Goal: Task Accomplishment & Management: Manage account settings

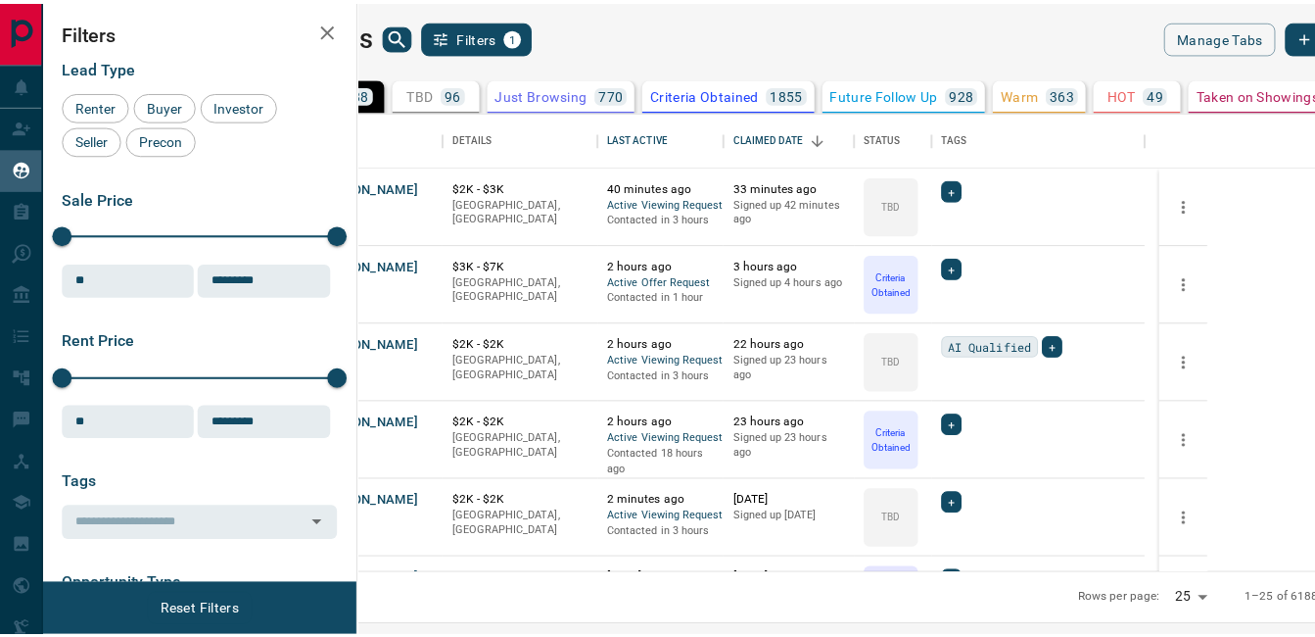
scroll to position [447, 945]
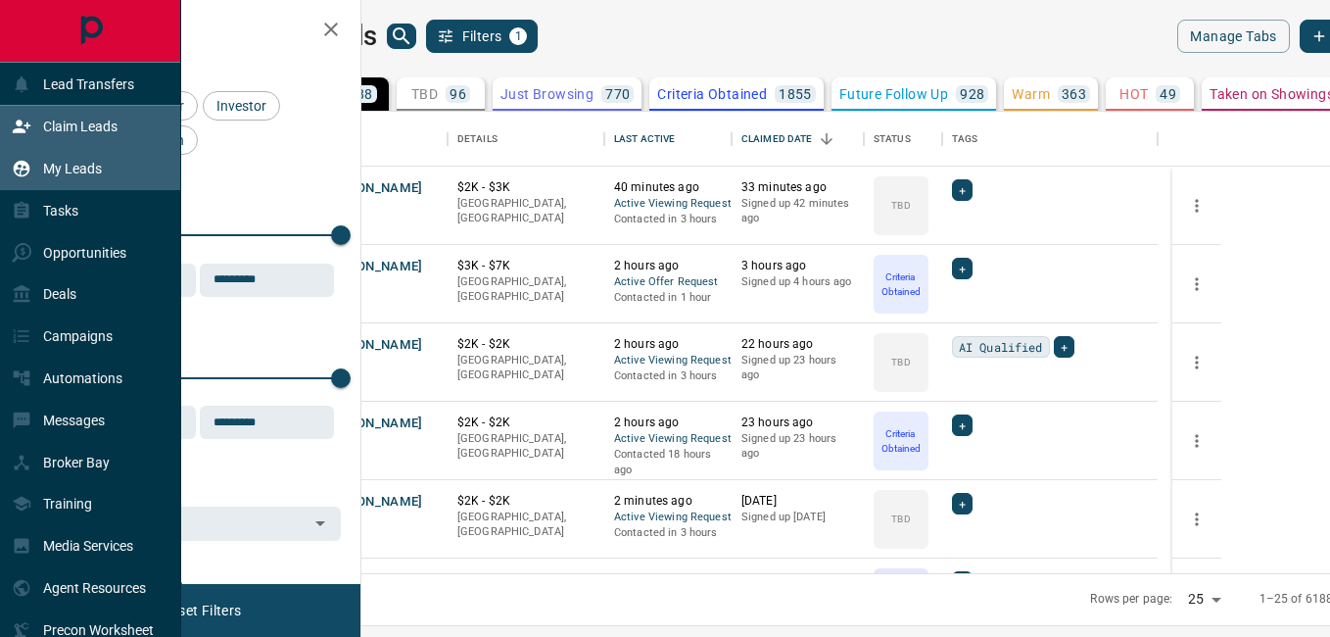
click at [77, 118] on div "Claim Leads" at bounding box center [65, 127] width 106 height 32
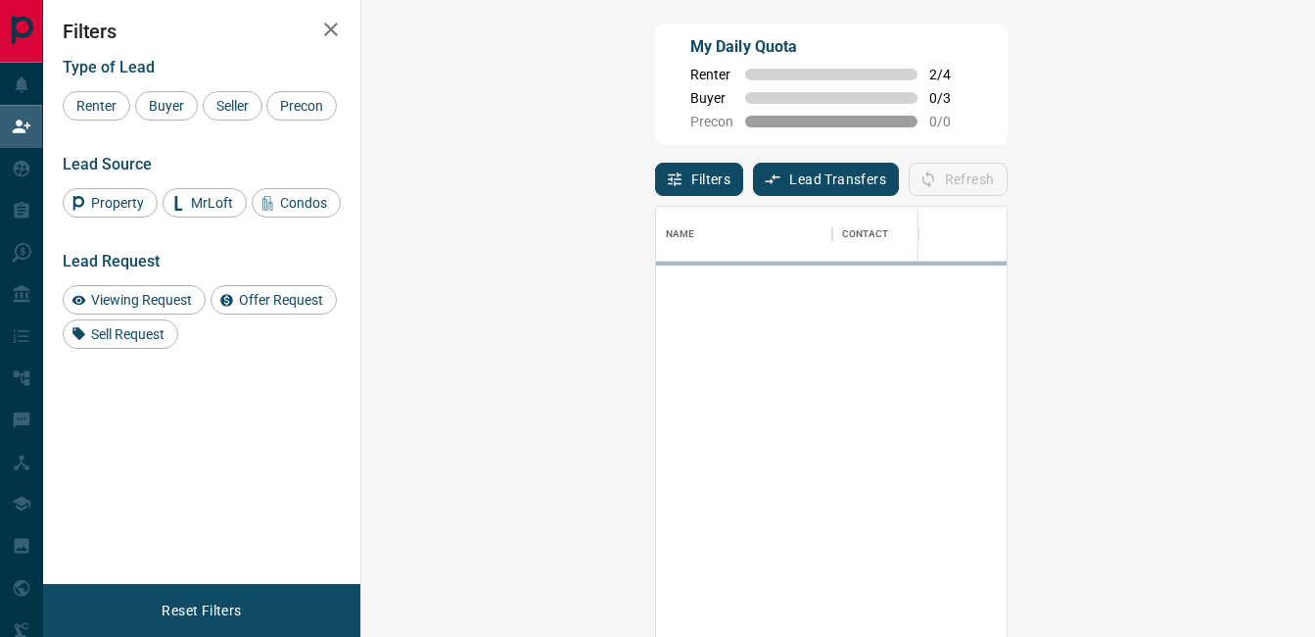
scroll to position [463, 897]
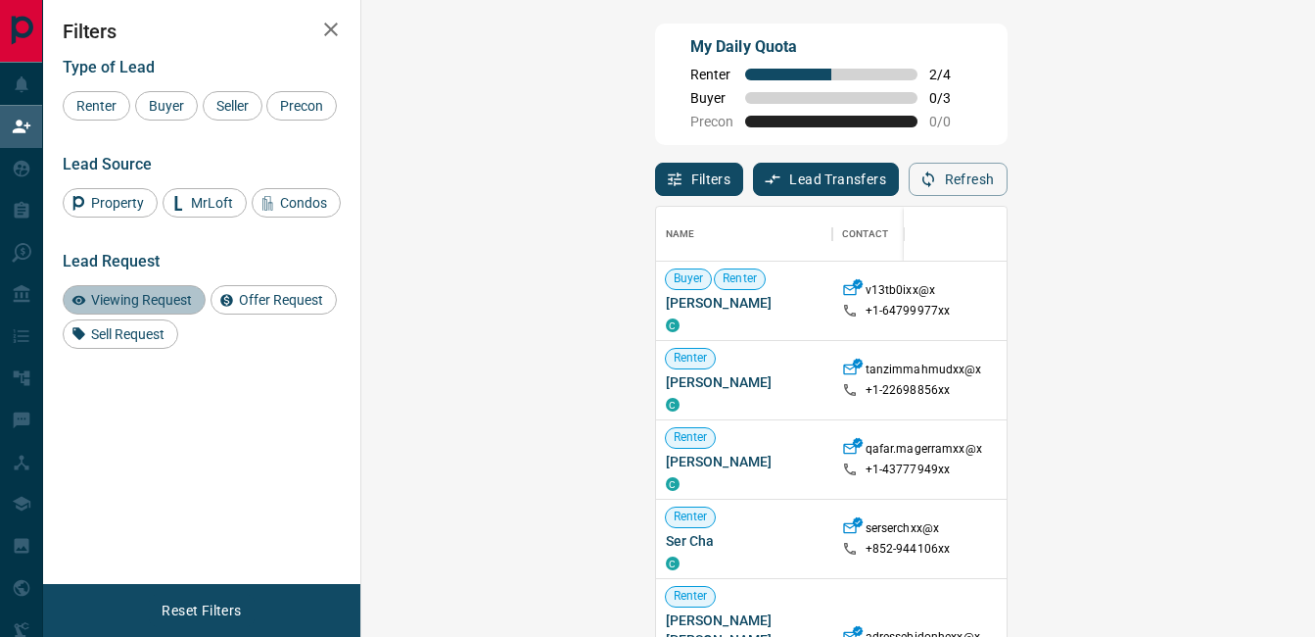
click at [134, 293] on span "Viewing Request" at bounding box center [141, 300] width 115 height 16
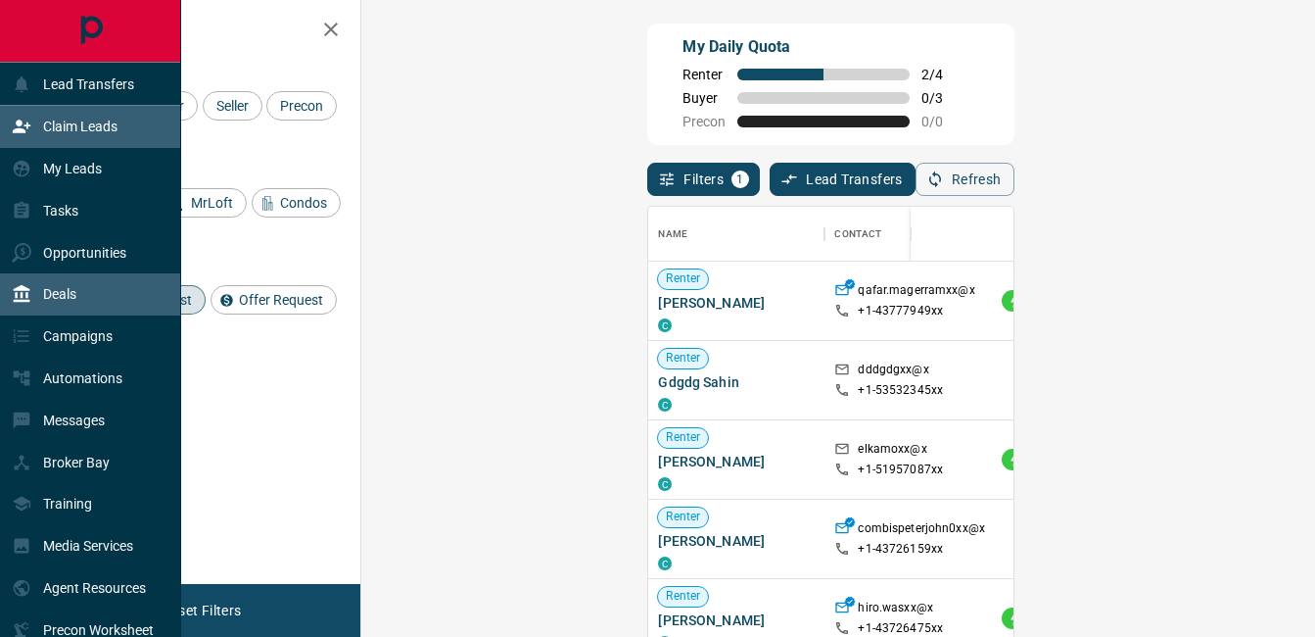
click at [64, 287] on div "Deals" at bounding box center [44, 294] width 65 height 32
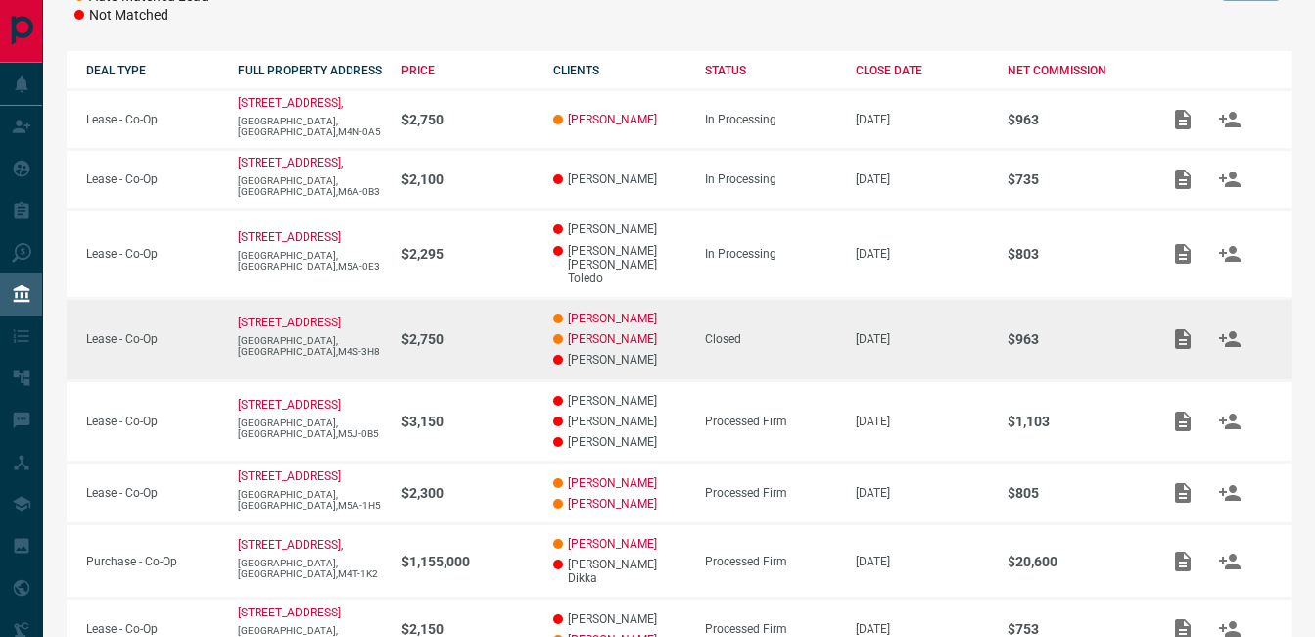
scroll to position [328, 0]
click at [642, 309] on link "[PERSON_NAME]" at bounding box center [612, 316] width 89 height 14
click at [598, 330] on link "[PERSON_NAME]" at bounding box center [612, 337] width 89 height 14
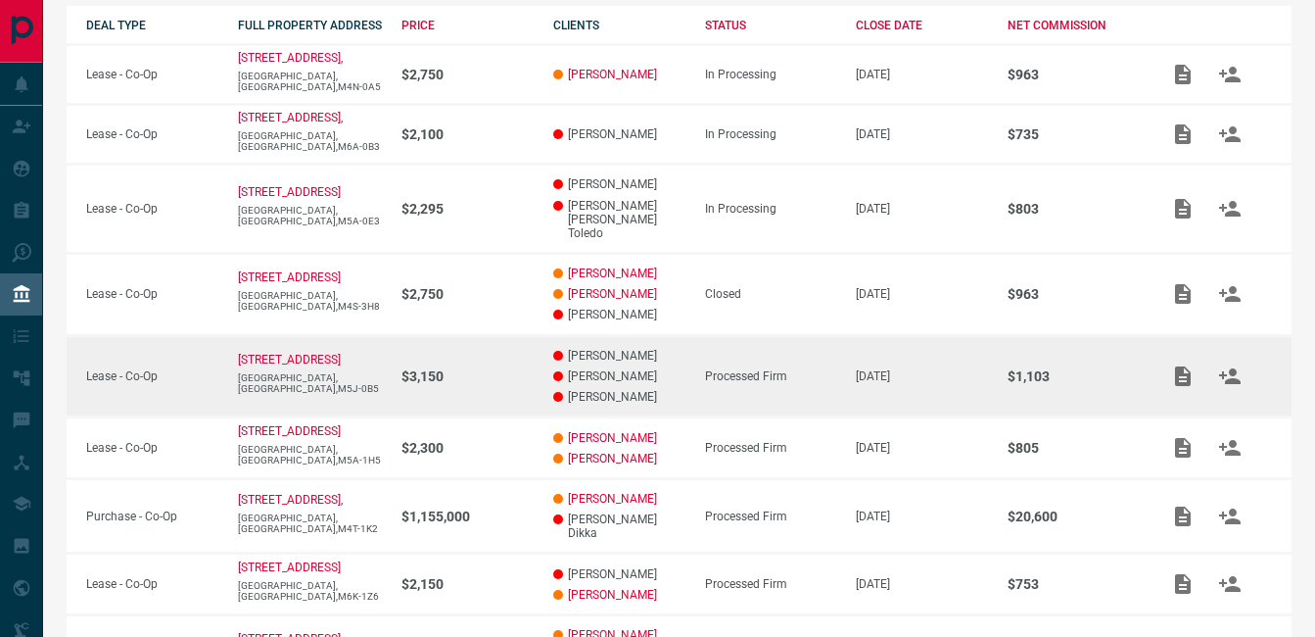
scroll to position [372, 0]
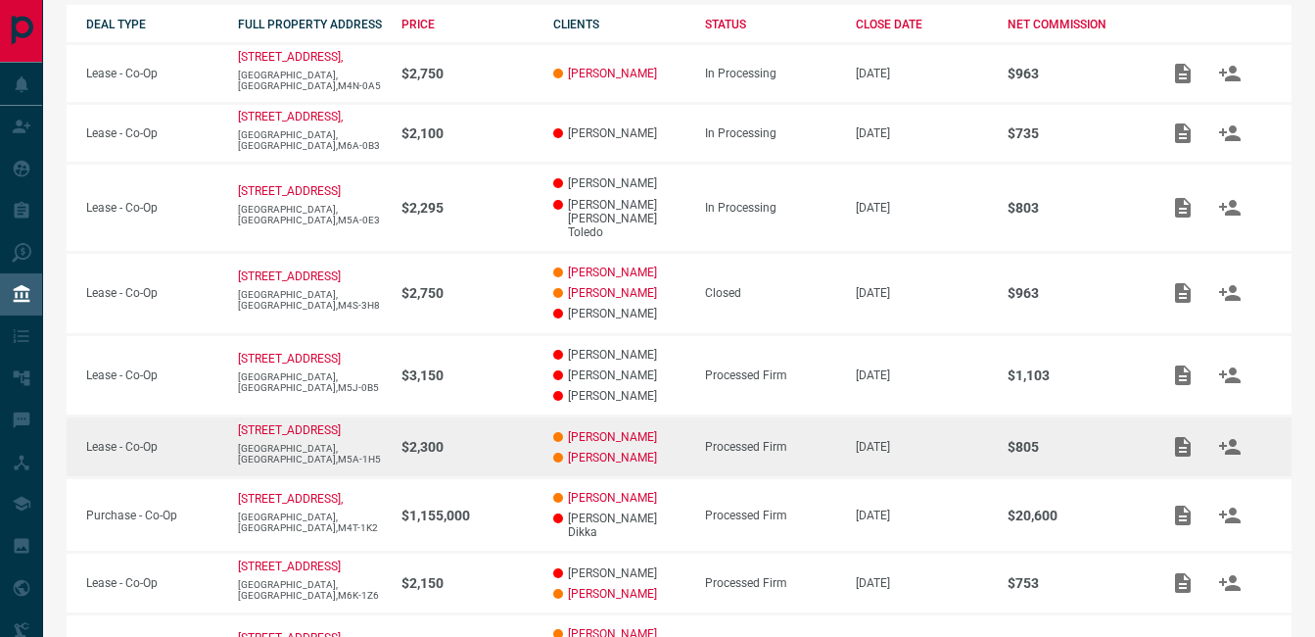
click at [597, 416] on td "[PERSON_NAME] [PERSON_NAME]" at bounding box center [610, 447] width 152 height 62
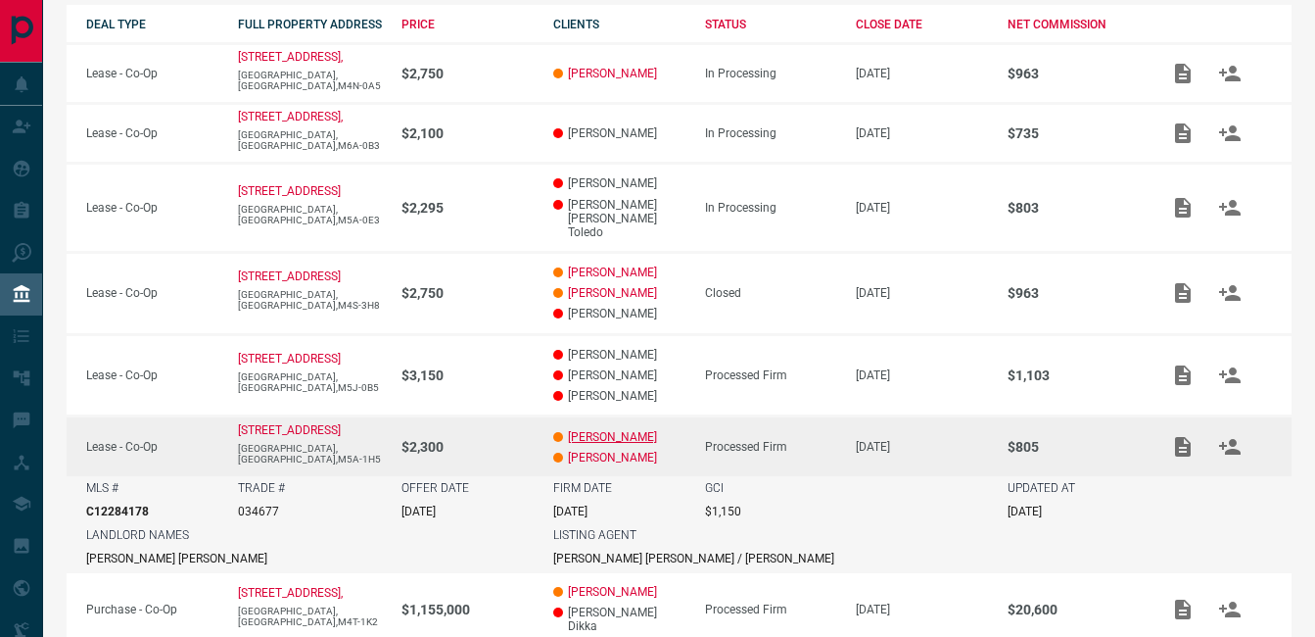
click at [593, 430] on link "[PERSON_NAME]" at bounding box center [612, 437] width 89 height 14
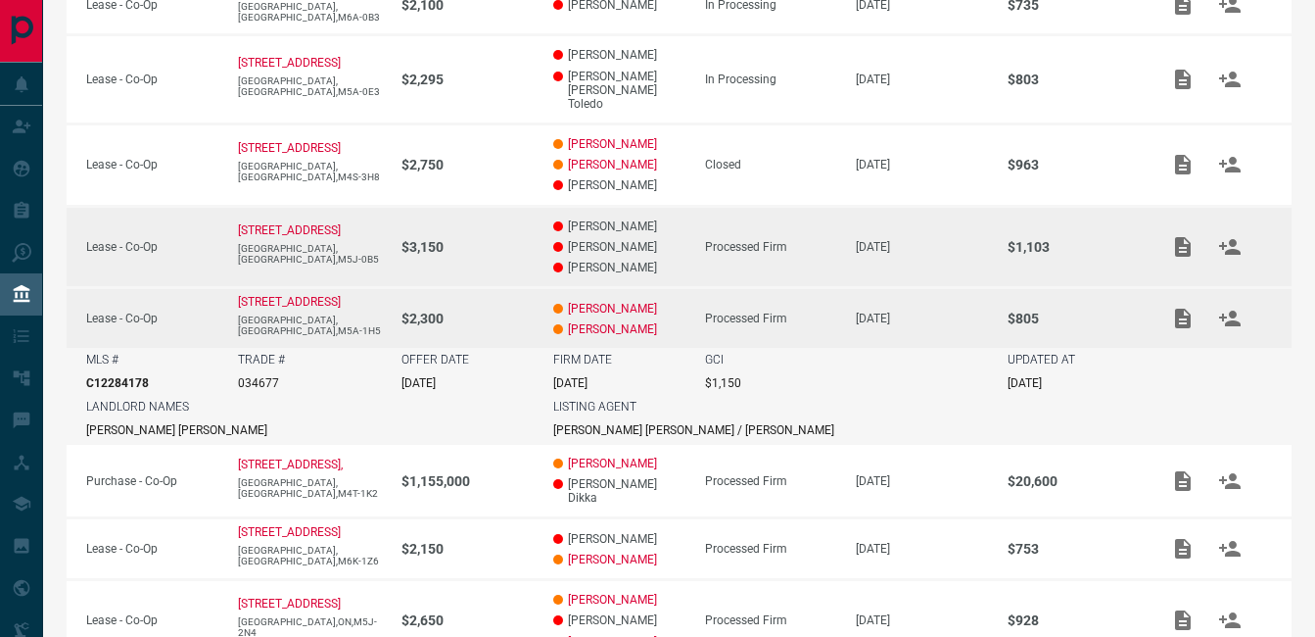
scroll to position [501, 0]
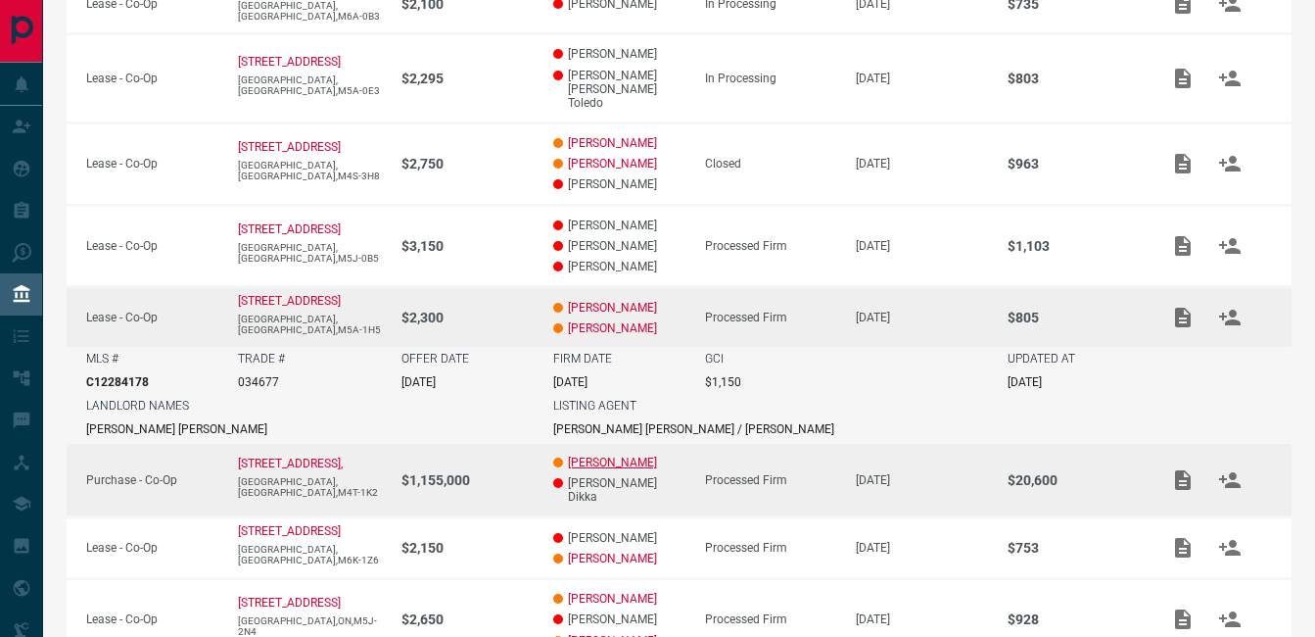
click at [584, 455] on link "[PERSON_NAME]" at bounding box center [612, 462] width 89 height 14
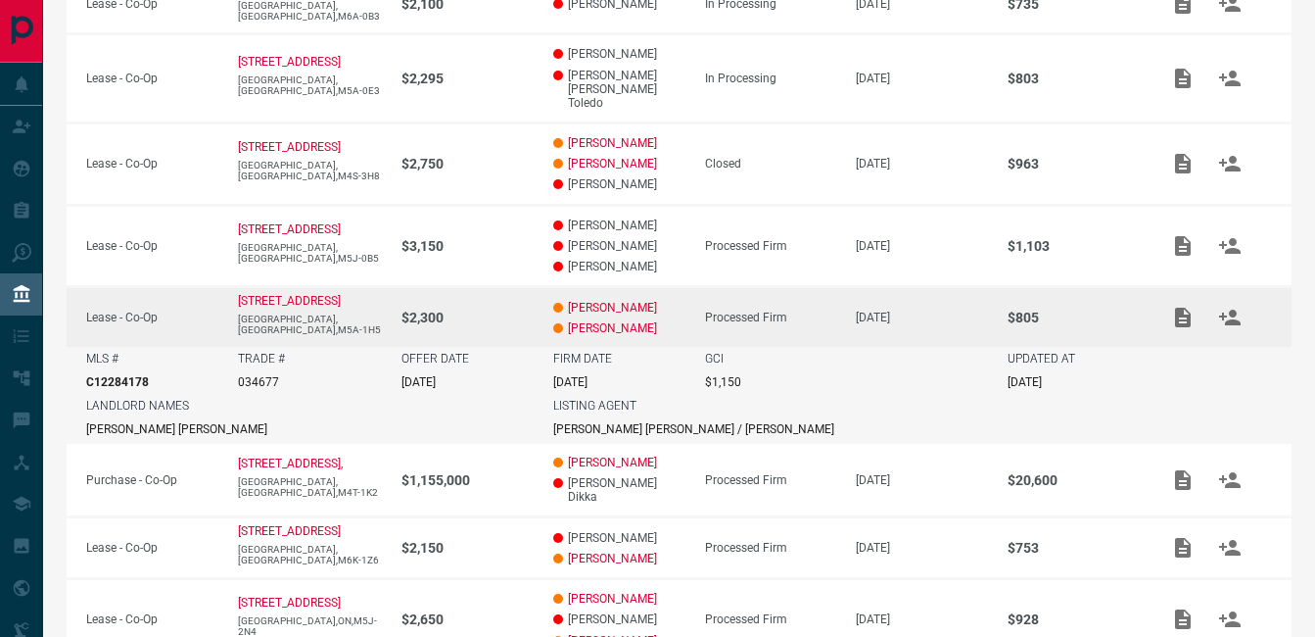
scroll to position [566, 0]
